Goal: Information Seeking & Learning: Learn about a topic

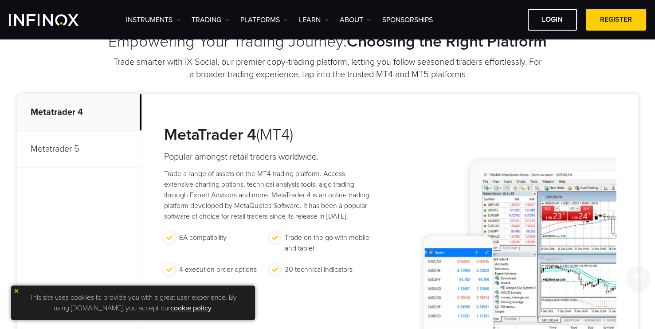
scroll to position [51, 0]
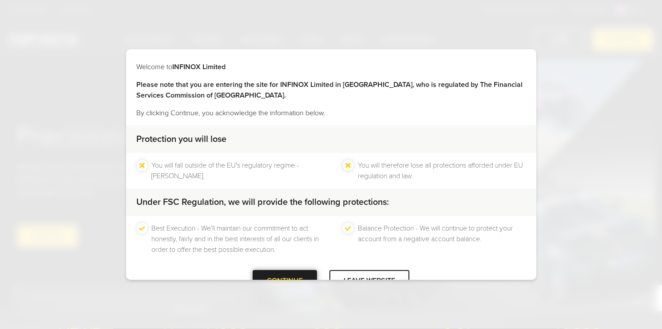
click at [285, 281] on div at bounding box center [285, 281] width 0 height 0
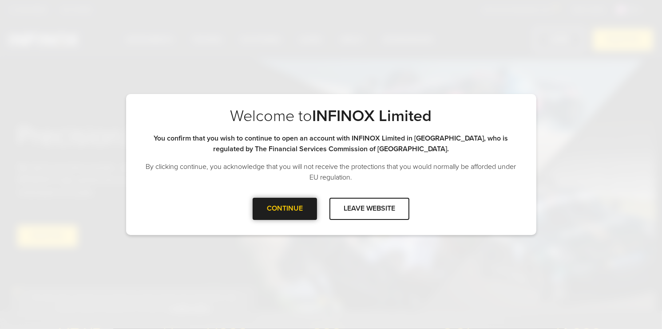
click at [285, 209] on div at bounding box center [285, 209] width 0 height 0
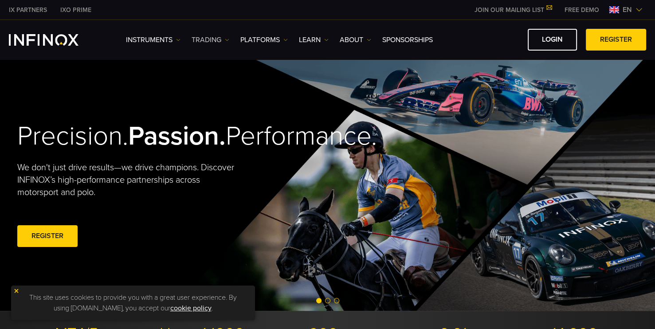
click at [210, 41] on link "TRADING" at bounding box center [211, 40] width 38 height 11
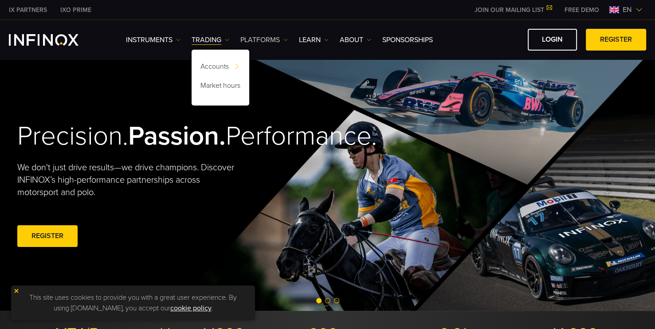
click at [262, 35] on link "PLATFORMS" at bounding box center [263, 40] width 47 height 11
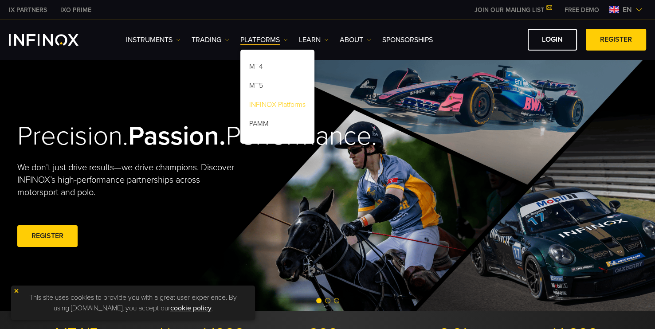
click at [274, 101] on link "INFINOX Platforms" at bounding box center [277, 106] width 74 height 19
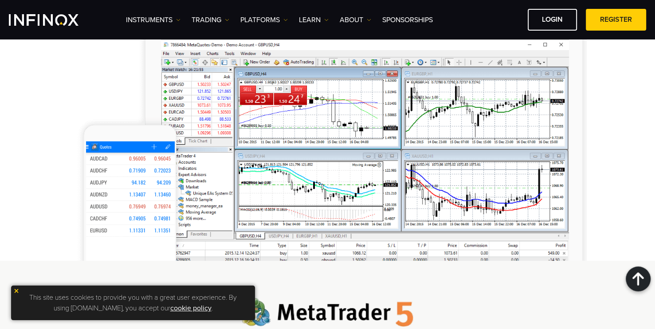
scroll to position [588, 0]
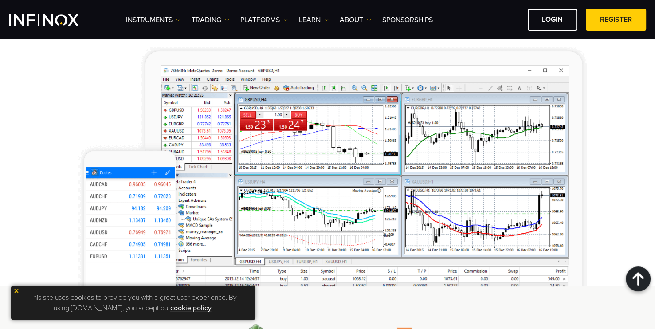
scroll to position [564, 0]
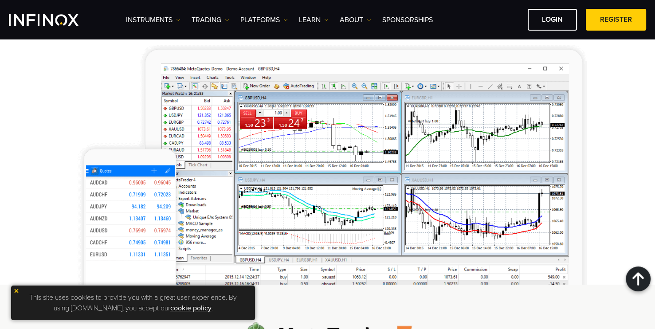
click at [12, 292] on div "This site uses cookies to provide you with a great user experience. By using in…" at bounding box center [133, 303] width 244 height 35
click at [13, 291] on img at bounding box center [16, 291] width 6 height 6
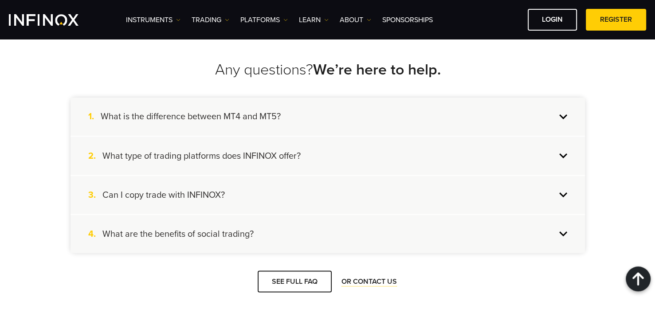
scroll to position [1491, 0]
click at [266, 24] on link "PLATFORMS" at bounding box center [263, 20] width 47 height 11
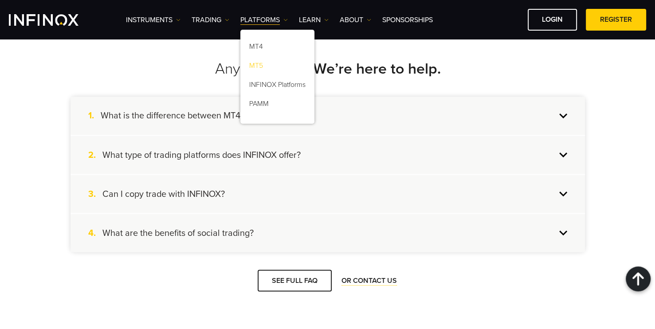
click at [260, 66] on link "MT5" at bounding box center [277, 67] width 74 height 19
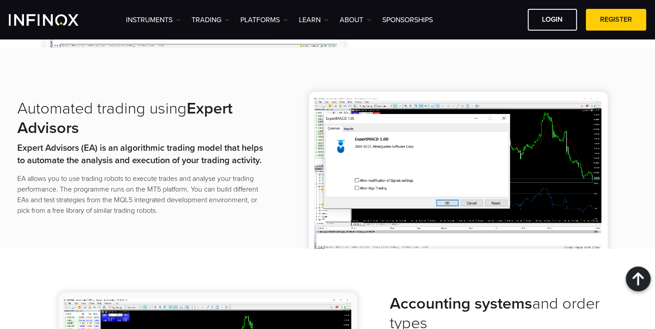
click at [285, 183] on img at bounding box center [459, 157] width 357 height 183
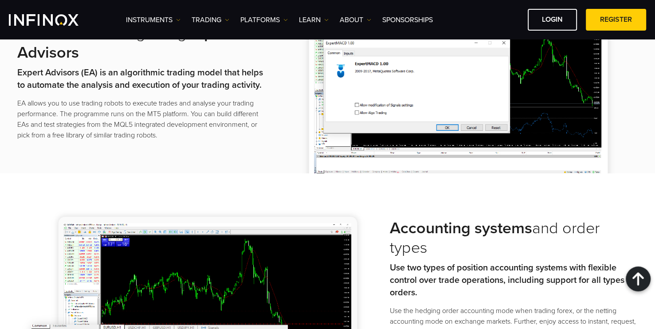
scroll to position [1047, 0]
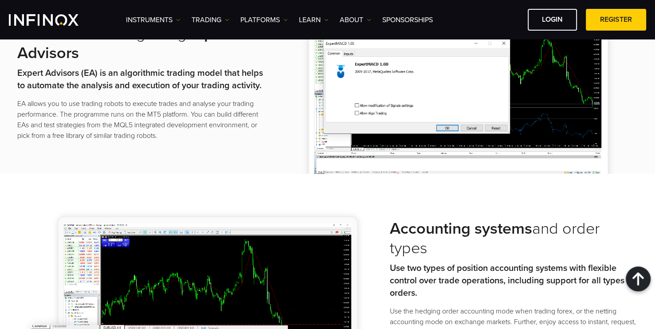
click at [108, 68] on strong "Expert Advisors (EA) is an algorithmic trading model that helps to automate the…" at bounding box center [140, 79] width 246 height 23
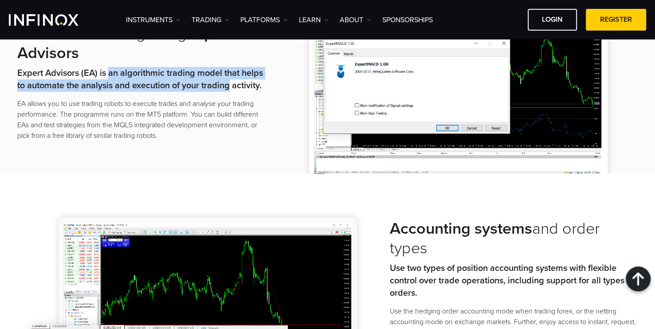
drag, startPoint x: 108, startPoint y: 68, endPoint x: 211, endPoint y: 87, distance: 104.8
click at [211, 87] on strong "Expert Advisors (EA) is an algorithmic trading model that helps to automate the…" at bounding box center [140, 79] width 246 height 23
click at [138, 79] on p "Expert Advisors (EA) is an algorithmic trading model that helps to automate the…" at bounding box center [141, 79] width 248 height 25
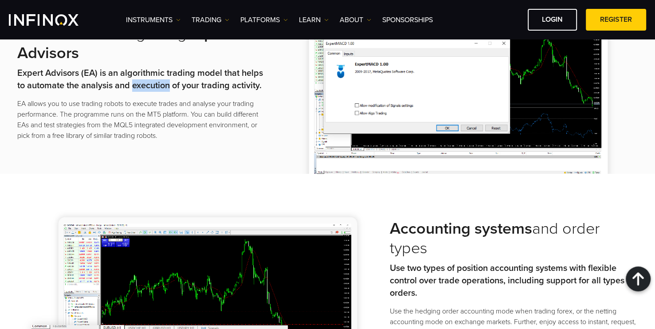
click at [138, 79] on p "Expert Advisors (EA) is an algorithmic trading model that helps to automate the…" at bounding box center [141, 79] width 248 height 25
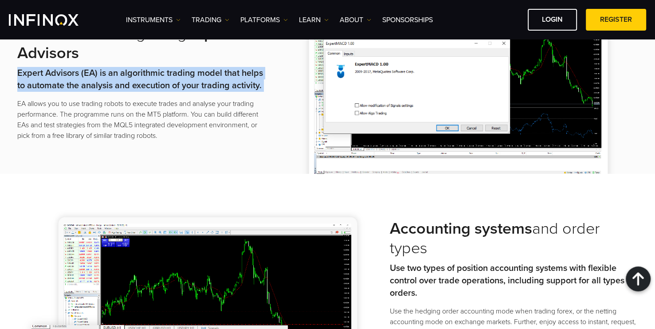
click at [138, 79] on p "Expert Advisors (EA) is an algorithmic trading model that helps to automate the…" at bounding box center [141, 79] width 248 height 25
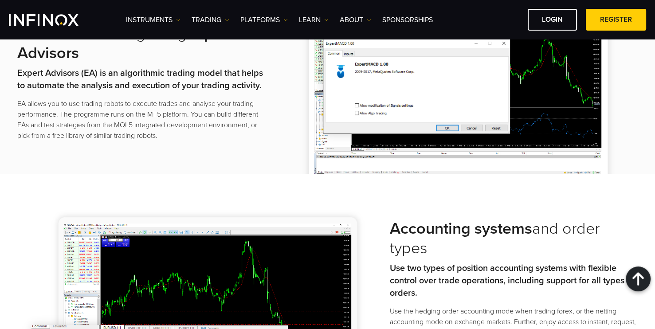
click at [160, 93] on div "Automated trading using Expert Advisors Expert Advisors (EA) is an algorithmic …" at bounding box center [141, 82] width 248 height 117
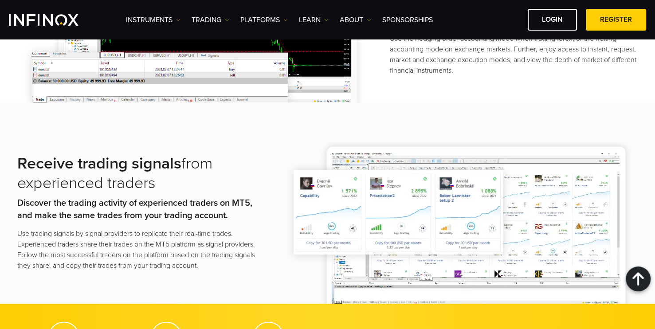
scroll to position [1320, 0]
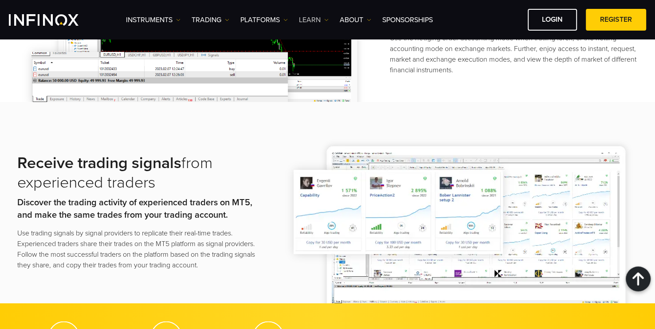
click at [308, 22] on link "Learn" at bounding box center [314, 20] width 30 height 11
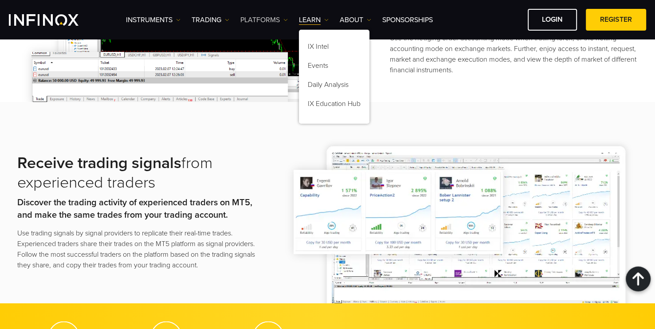
click at [264, 24] on link "PLATFORMS" at bounding box center [263, 20] width 47 height 11
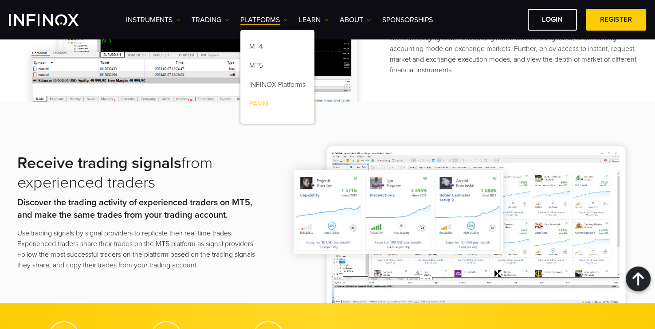
click at [266, 101] on link "PAMM" at bounding box center [277, 105] width 74 height 19
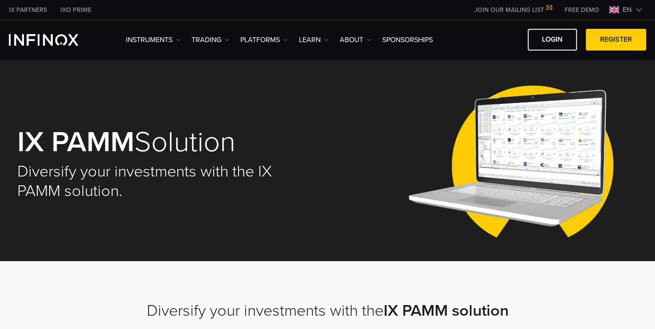
click at [48, 205] on div "IX PAMM Solution Diversify your investments with the IX PAMM solution." at bounding box center [166, 164] width 298 height 109
click at [58, 200] on h2 "Diversify your investments with the IX PAMM solution." at bounding box center [166, 181] width 298 height 39
click at [92, 205] on div "IX PAMM Solution Diversify your investments with the IX PAMM solution." at bounding box center [166, 164] width 298 height 109
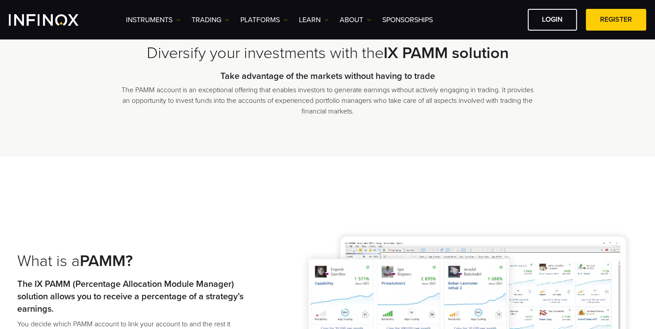
scroll to position [237, 0]
click at [271, 92] on p "The PAMM account is an exceptional offering that enables investors to generate …" at bounding box center [328, 101] width 413 height 32
click at [296, 105] on p "The PAMM account is an exceptional offering that enables investors to generate …" at bounding box center [328, 101] width 413 height 32
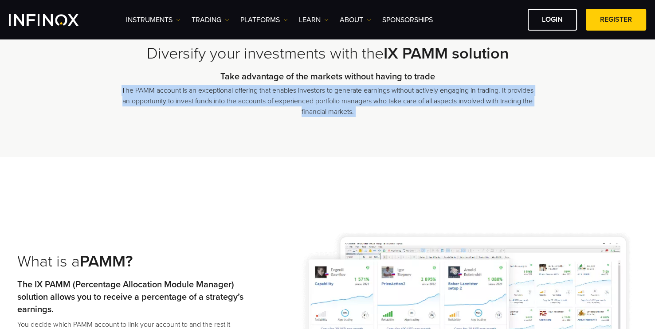
click at [296, 105] on p "The PAMM account is an exceptional offering that enables investors to generate …" at bounding box center [328, 101] width 413 height 32
click at [307, 110] on p "The PAMM account is an exceptional offering that enables investors to generate …" at bounding box center [328, 101] width 413 height 32
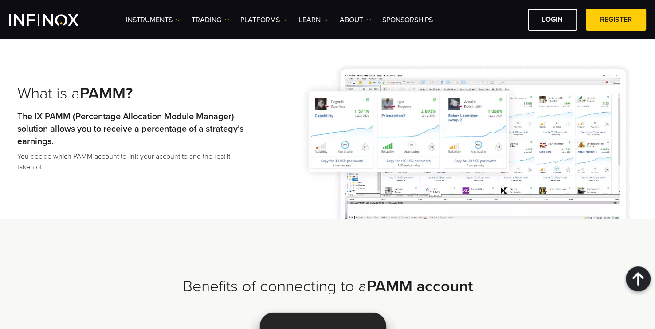
scroll to position [407, 0]
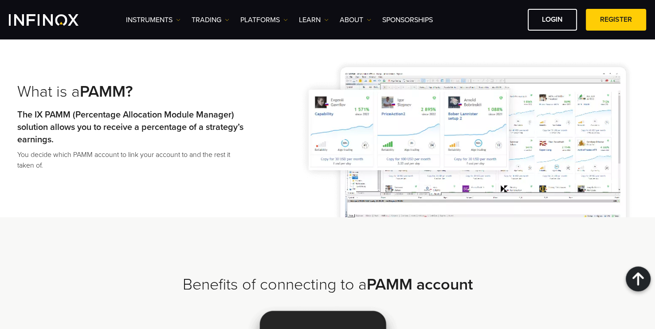
click at [121, 132] on strong "The IX PAMM (Percentage Allocation Module Manager) solution allows you to recei…" at bounding box center [130, 127] width 226 height 35
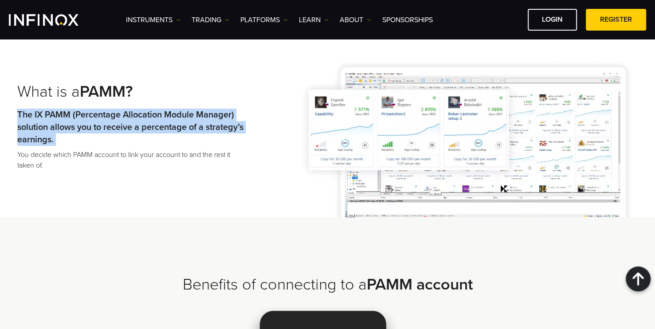
drag, startPoint x: 121, startPoint y: 132, endPoint x: 136, endPoint y: 154, distance: 27.4
click at [121, 132] on strong "The IX PAMM (Percentage Allocation Module Manager) solution allows you to recei…" at bounding box center [130, 127] width 226 height 35
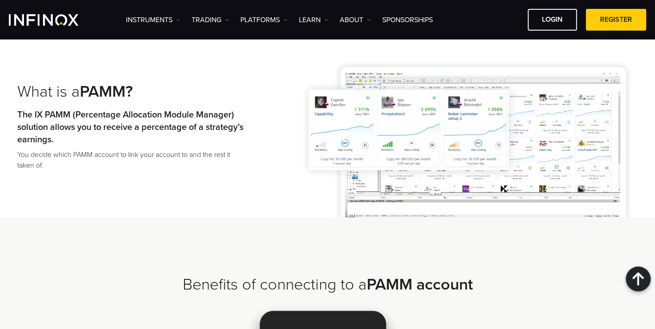
click at [138, 157] on p "You decide which PAMM account to link your account to and the rest it taken of." at bounding box center [130, 160] width 226 height 21
click at [137, 157] on p "You decide which PAMM account to link your account to and the rest it taken of." at bounding box center [130, 160] width 226 height 21
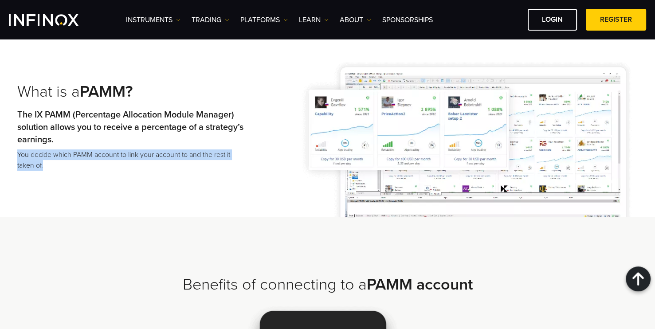
click at [137, 157] on p "You decide which PAMM account to link your account to and the rest it taken of." at bounding box center [130, 160] width 226 height 21
click at [151, 169] on p "You decide which PAMM account to link your account to and the rest it taken of." at bounding box center [130, 160] width 226 height 21
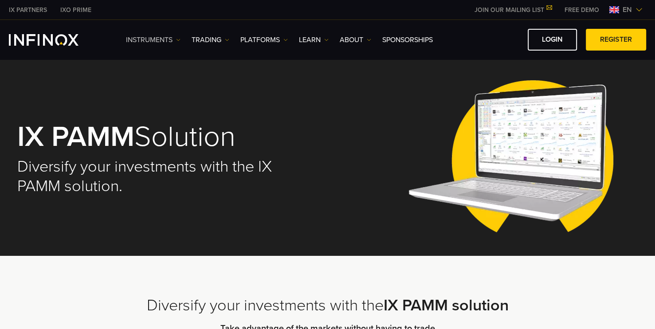
click at [156, 41] on link "Instruments" at bounding box center [153, 40] width 55 height 11
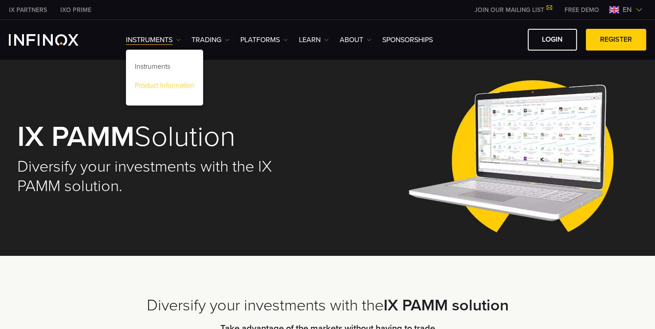
click at [173, 86] on link "Product Information" at bounding box center [164, 87] width 77 height 19
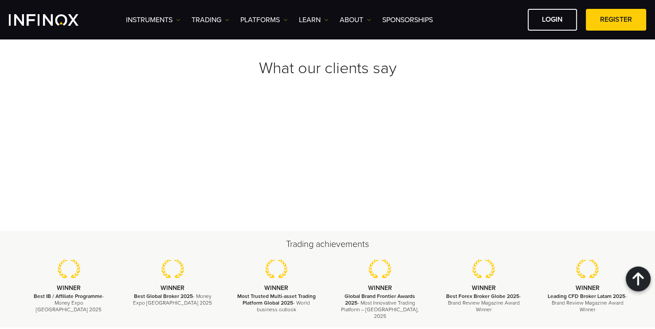
scroll to position [1097, 0]
click at [135, 23] on link "Instruments" at bounding box center [153, 20] width 55 height 11
click at [147, 47] on link "Instruments" at bounding box center [164, 48] width 77 height 19
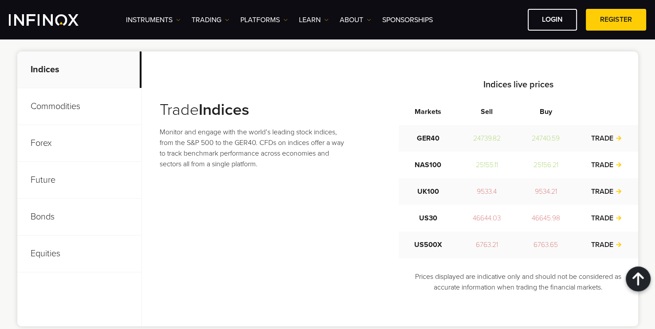
scroll to position [331, 0]
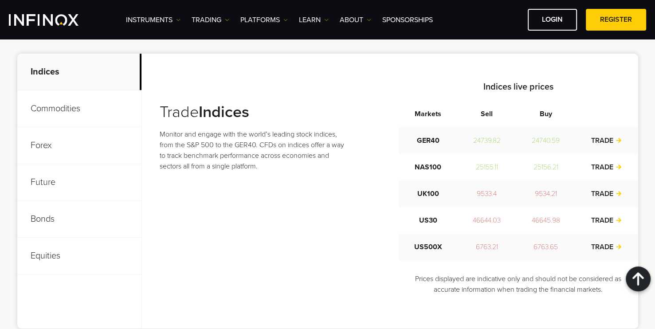
click at [91, 110] on p "Commodities" at bounding box center [79, 109] width 124 height 37
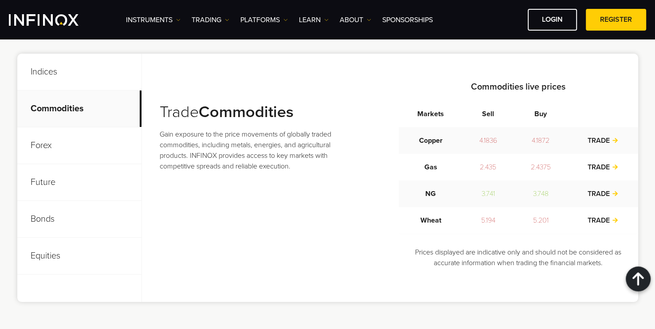
click at [99, 141] on p "Forex" at bounding box center [79, 145] width 124 height 37
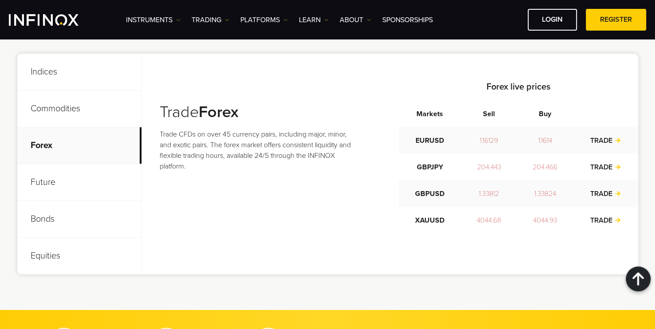
click at [108, 181] on p "Future" at bounding box center [79, 182] width 124 height 37
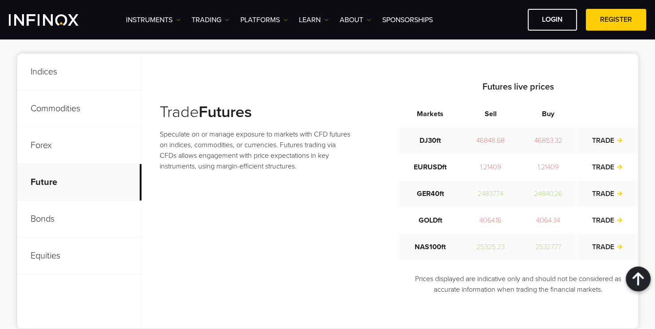
click at [98, 210] on p "Bonds" at bounding box center [79, 219] width 124 height 37
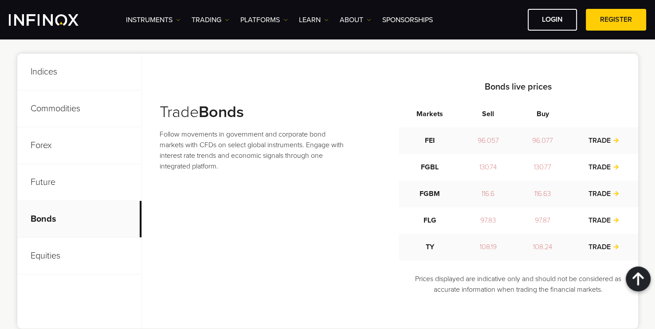
click at [96, 247] on p "Equities" at bounding box center [79, 256] width 124 height 37
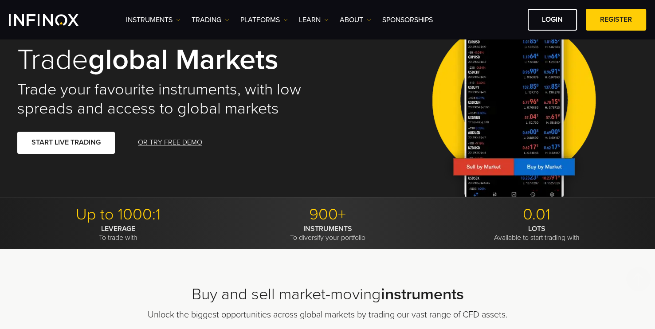
scroll to position [0, 0]
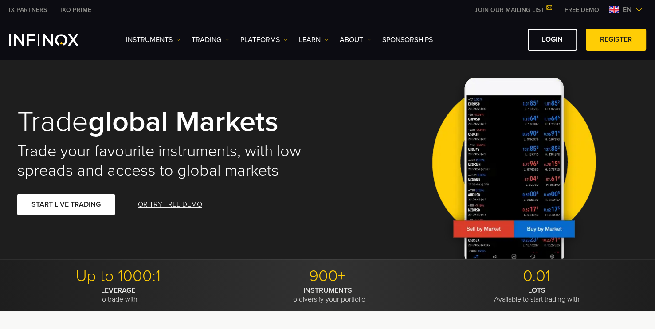
click at [474, 109] on img at bounding box center [514, 161] width 178 height 197
click at [278, 39] on link "PLATFORMS" at bounding box center [263, 40] width 47 height 11
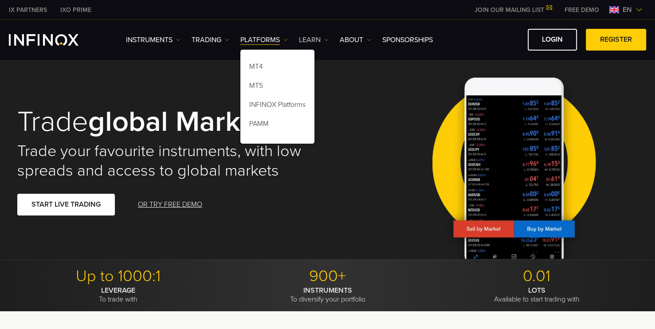
click at [320, 43] on link "Learn" at bounding box center [314, 40] width 30 height 11
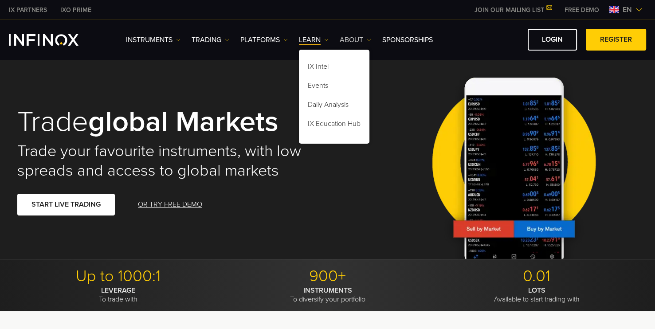
click at [351, 40] on link "ABOUT" at bounding box center [356, 40] width 32 height 11
